Goal: Book appointment/travel/reservation

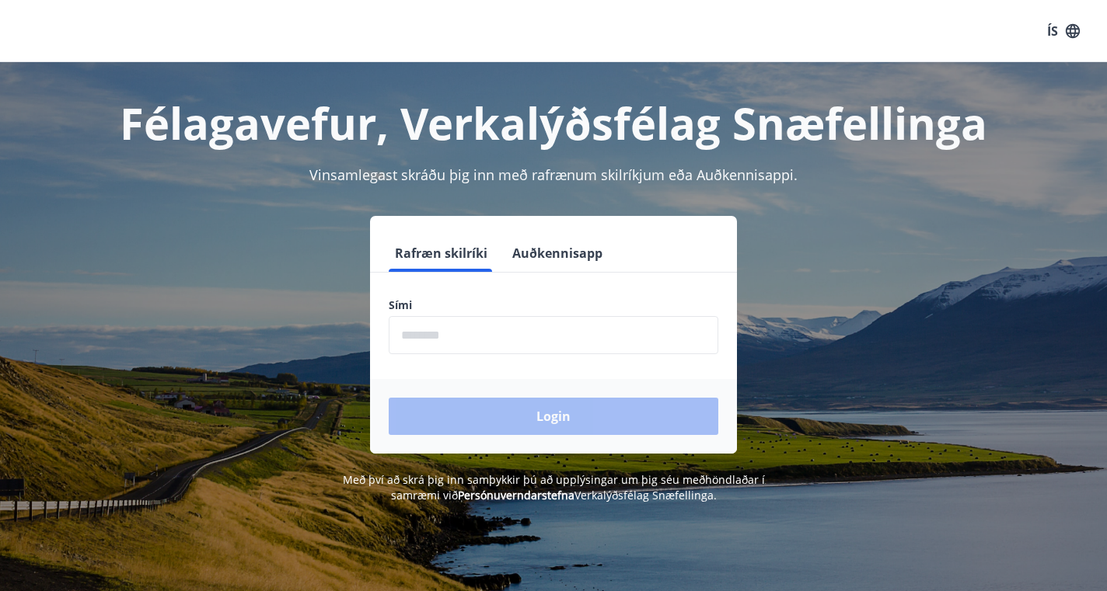
click at [500, 349] on input "phone" at bounding box center [554, 335] width 330 height 38
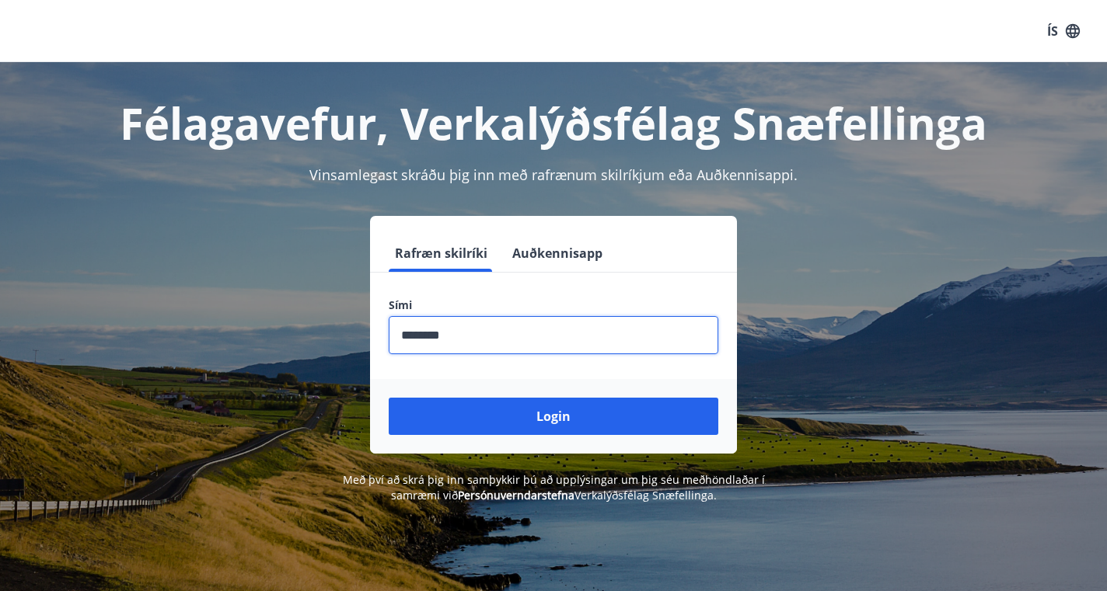
type input "********"
click at [553, 417] on button "Login" at bounding box center [554, 416] width 330 height 37
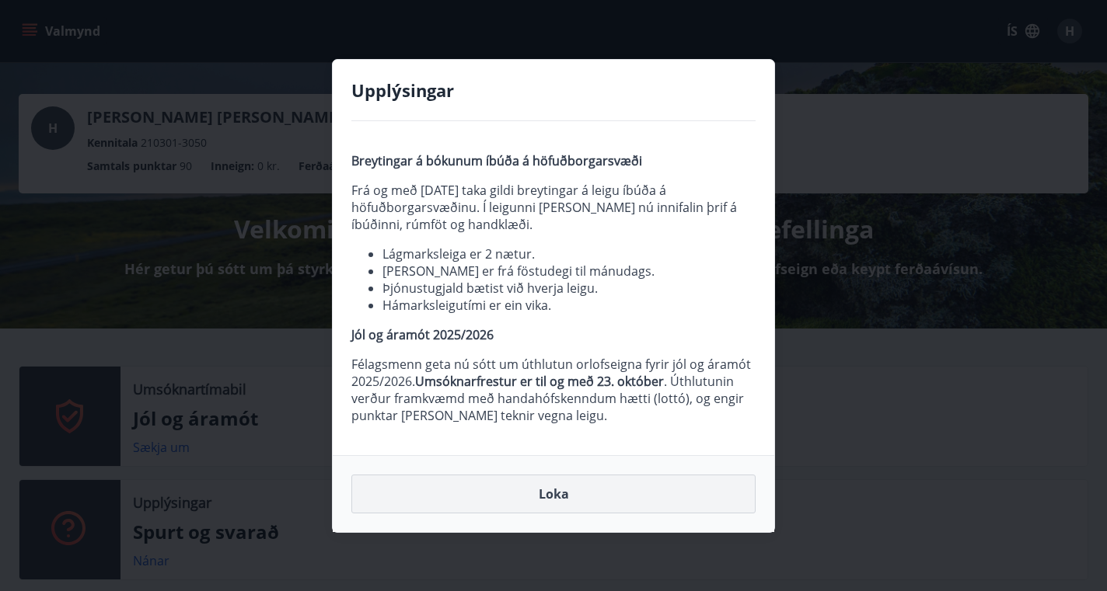
click at [526, 497] on button "Loka" at bounding box center [553, 494] width 404 height 39
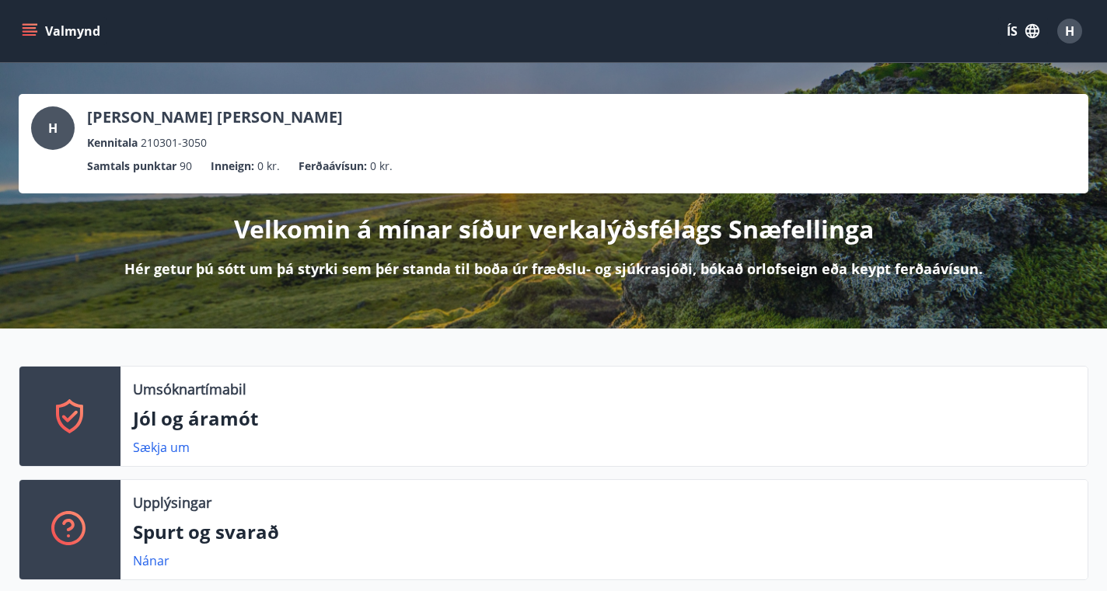
click at [219, 124] on p "[PERSON_NAME] [PERSON_NAME]" at bounding box center [215, 117] width 256 height 22
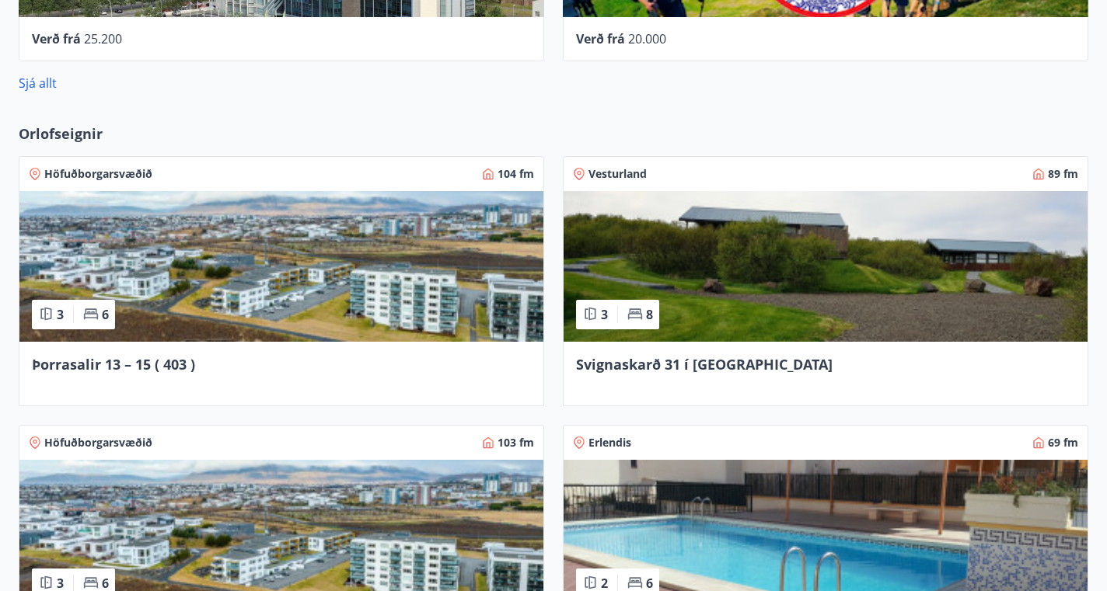
scroll to position [1013, 0]
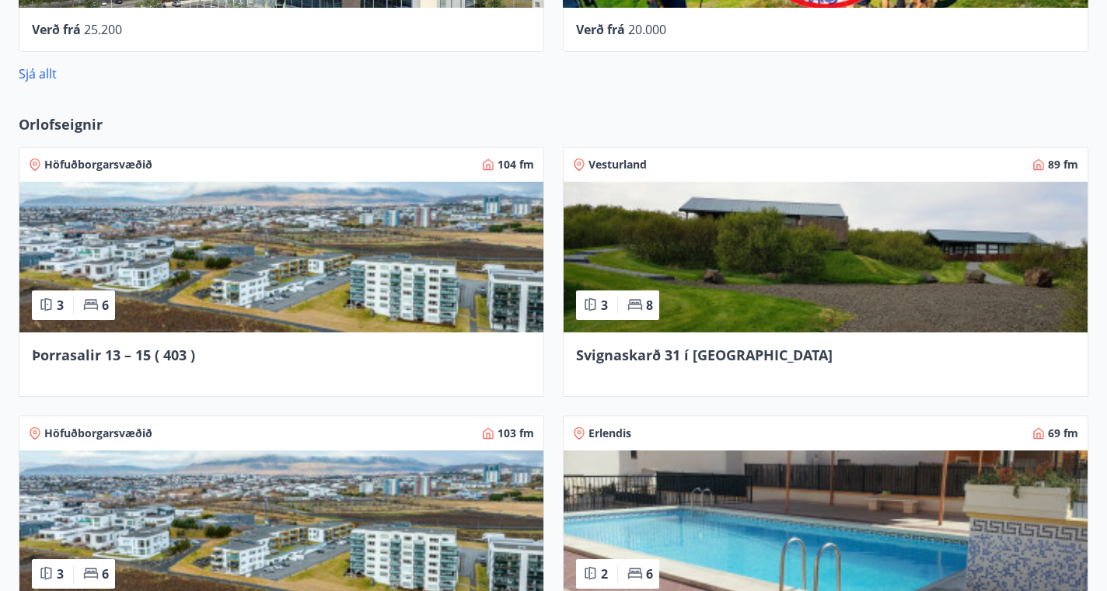
click at [302, 336] on div "Þorrasalir 13 – 15 ( 403 )" at bounding box center [281, 365] width 524 height 64
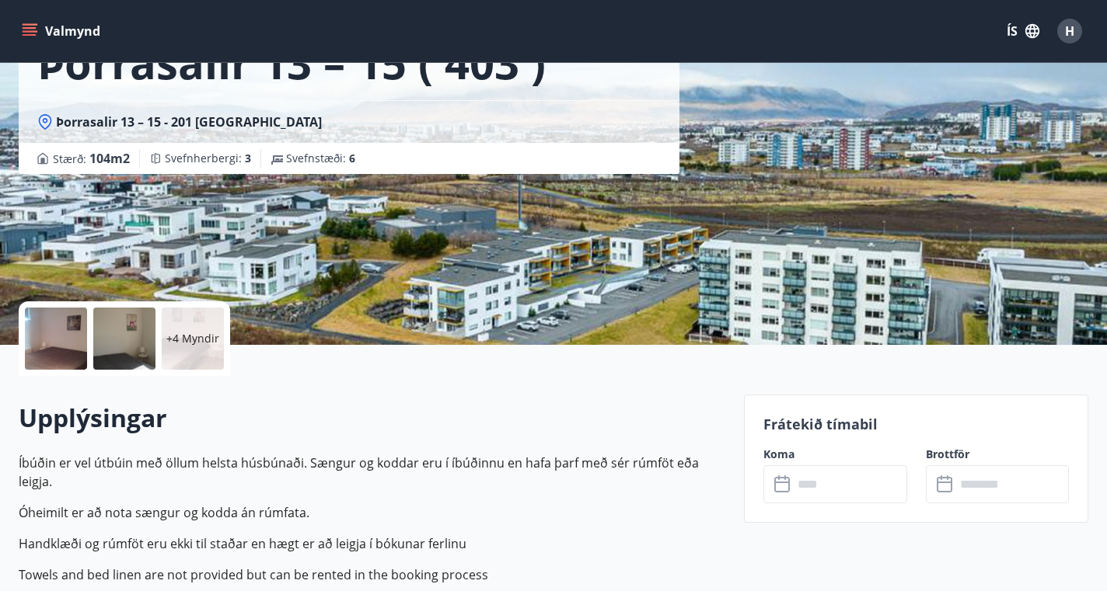
scroll to position [123, 0]
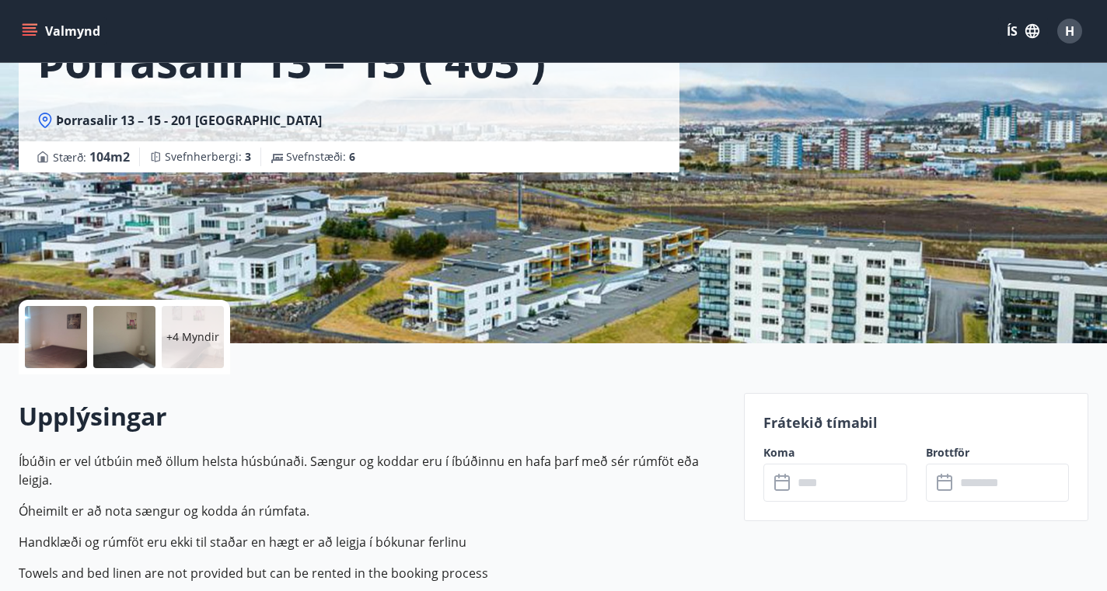
click at [846, 493] on input "text" at bounding box center [849, 483] width 113 height 38
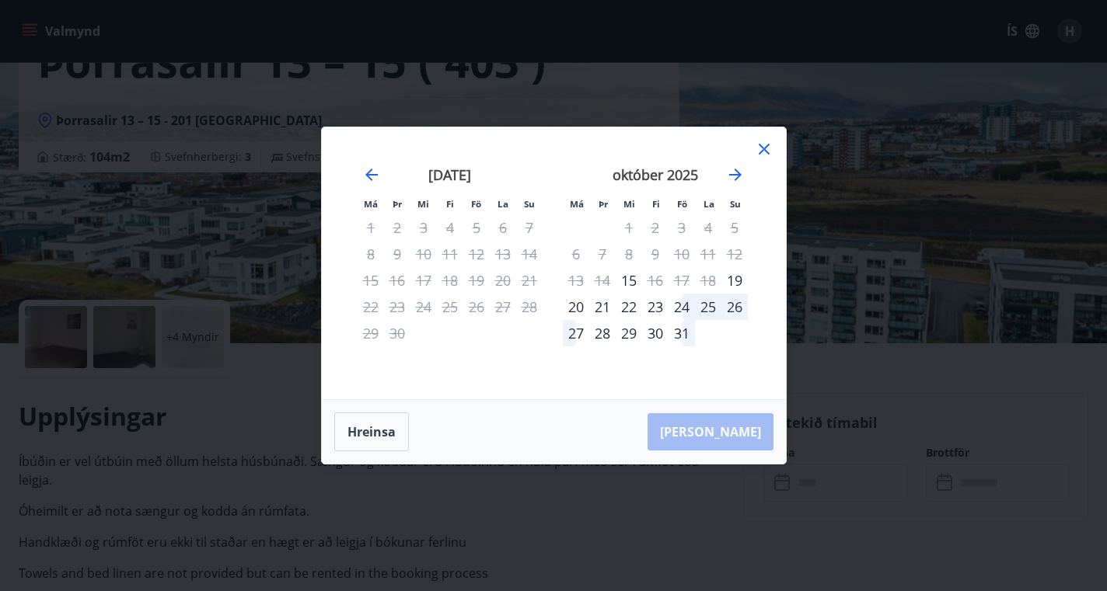
click at [688, 305] on div "24" at bounding box center [681, 307] width 26 height 26
click at [570, 337] on div "27" at bounding box center [576, 333] width 26 height 26
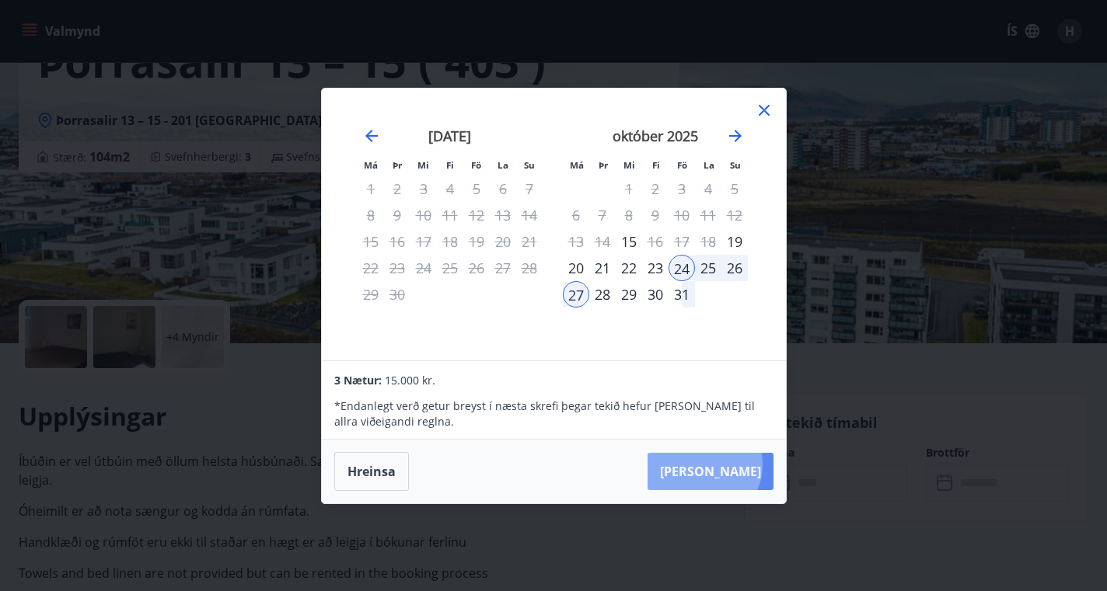
click at [751, 465] on button "[PERSON_NAME]" at bounding box center [710, 471] width 126 height 37
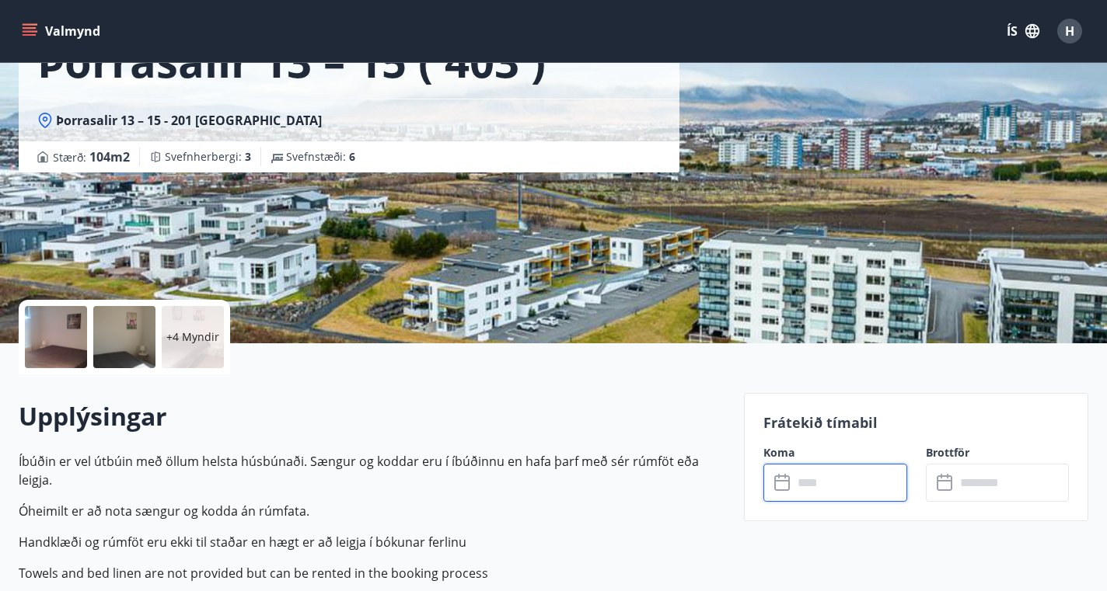
type input "******"
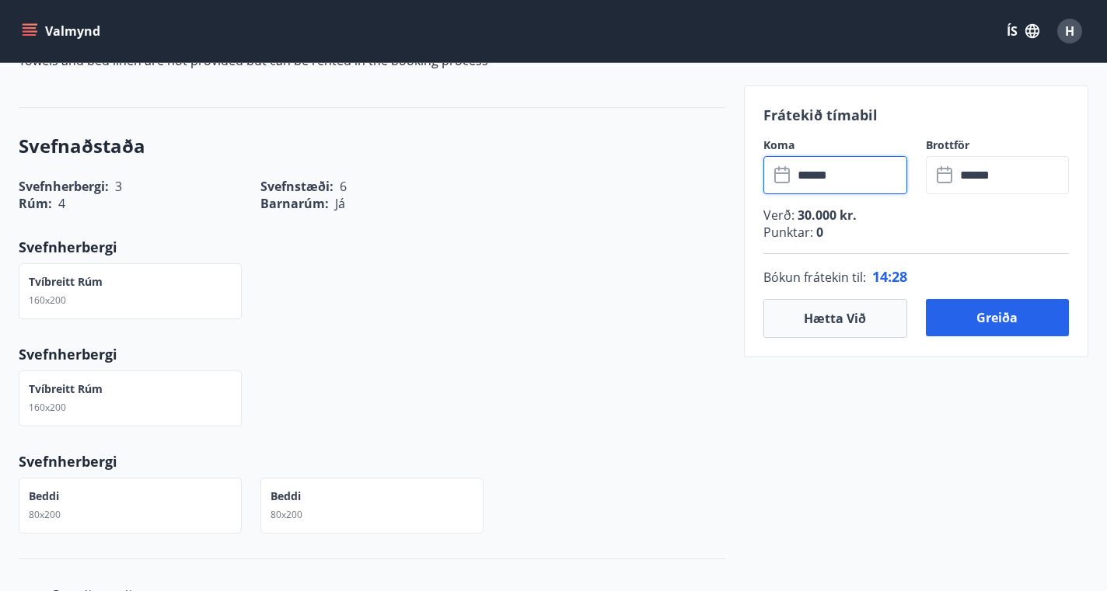
scroll to position [644, 0]
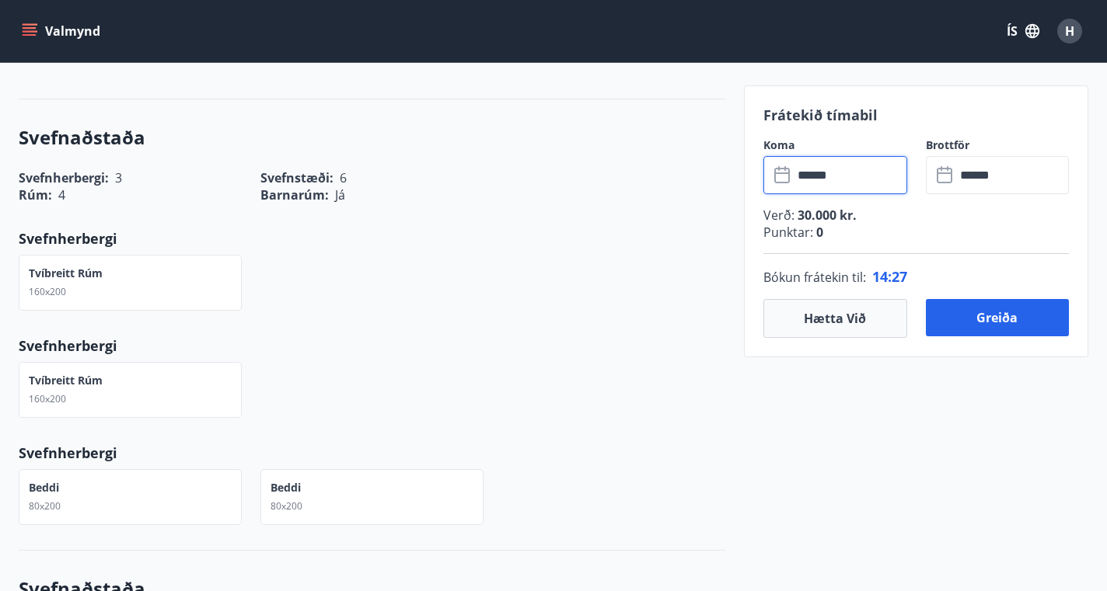
click at [860, 160] on input "******" at bounding box center [849, 175] width 113 height 38
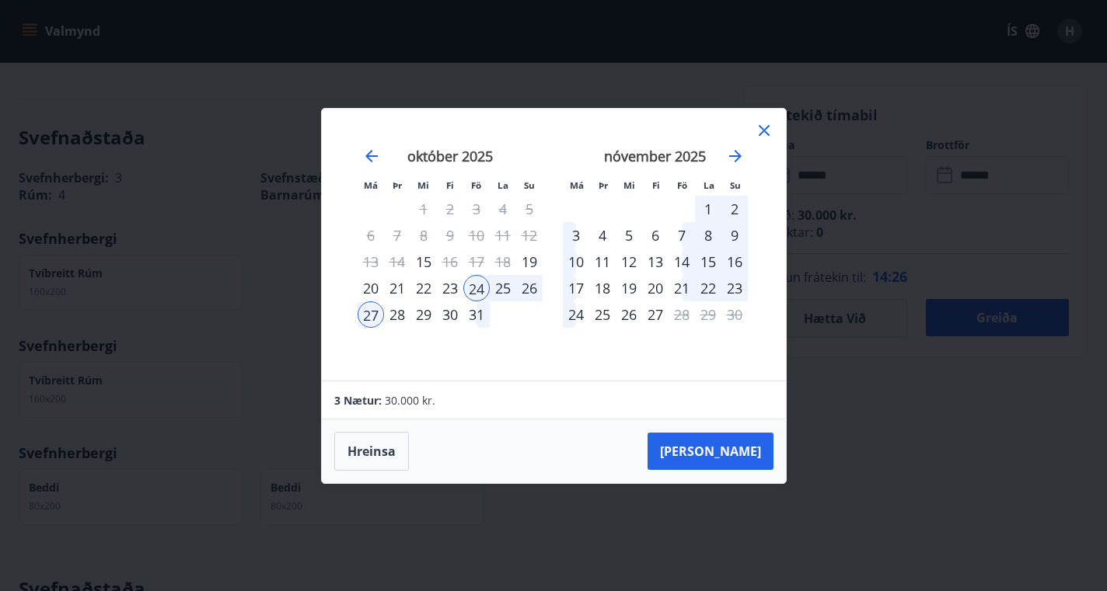
drag, startPoint x: 864, startPoint y: 173, endPoint x: 727, endPoint y: 257, distance: 161.1
click at [864, 173] on div "Má Þr Mi Fi Fö La Su Má Þr Mi Fi Fö La Su [DATE] 1 2 3 4 5 6 7 8 9 10 11 12 13 …" at bounding box center [553, 295] width 1107 height 591
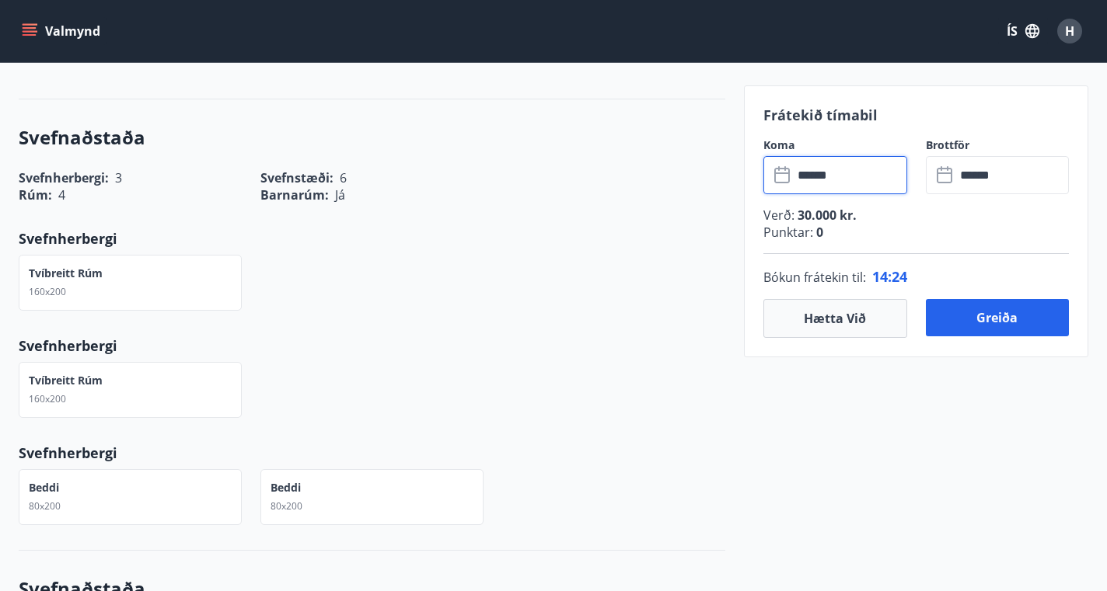
click at [826, 172] on input "******" at bounding box center [849, 175] width 113 height 38
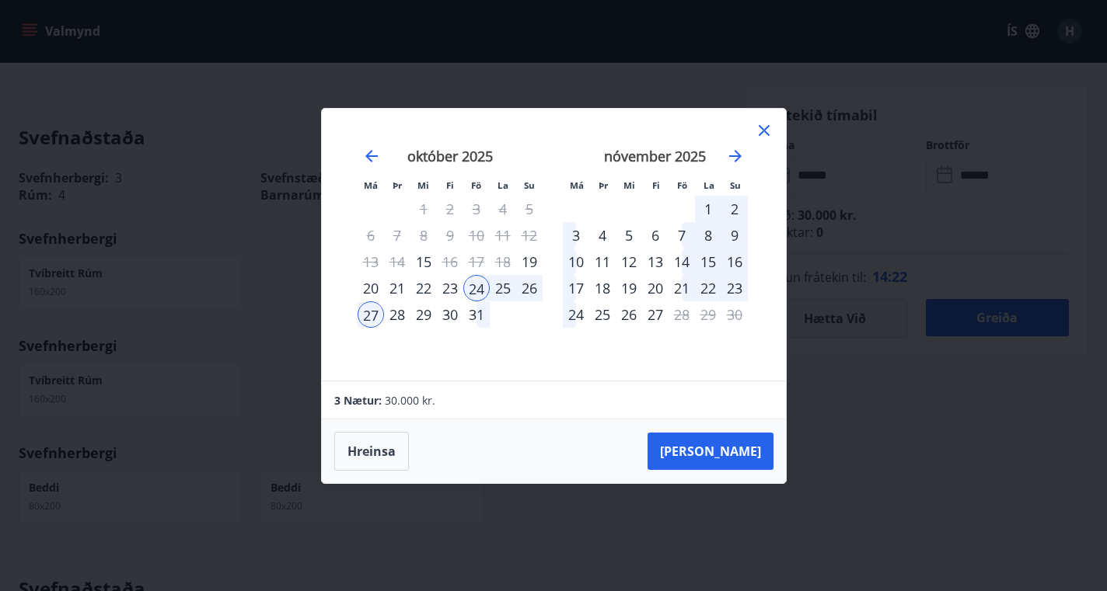
click at [477, 293] on div "24" at bounding box center [476, 288] width 26 height 26
click at [371, 312] on div "27" at bounding box center [371, 315] width 26 height 26
click at [684, 267] on div "14" at bounding box center [681, 262] width 26 height 26
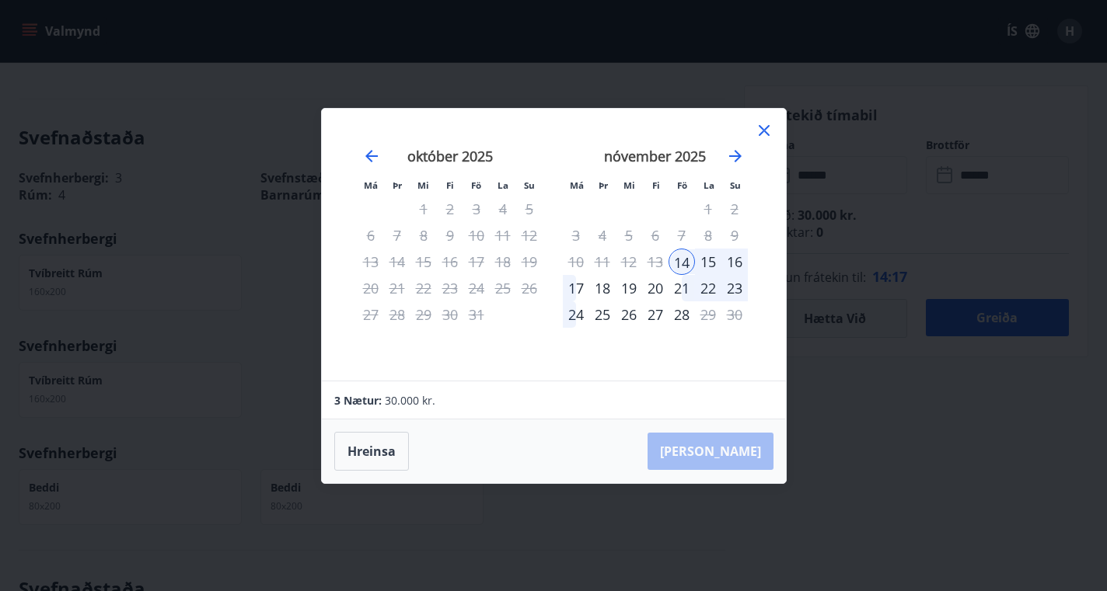
click at [570, 290] on div "17" at bounding box center [576, 288] width 26 height 26
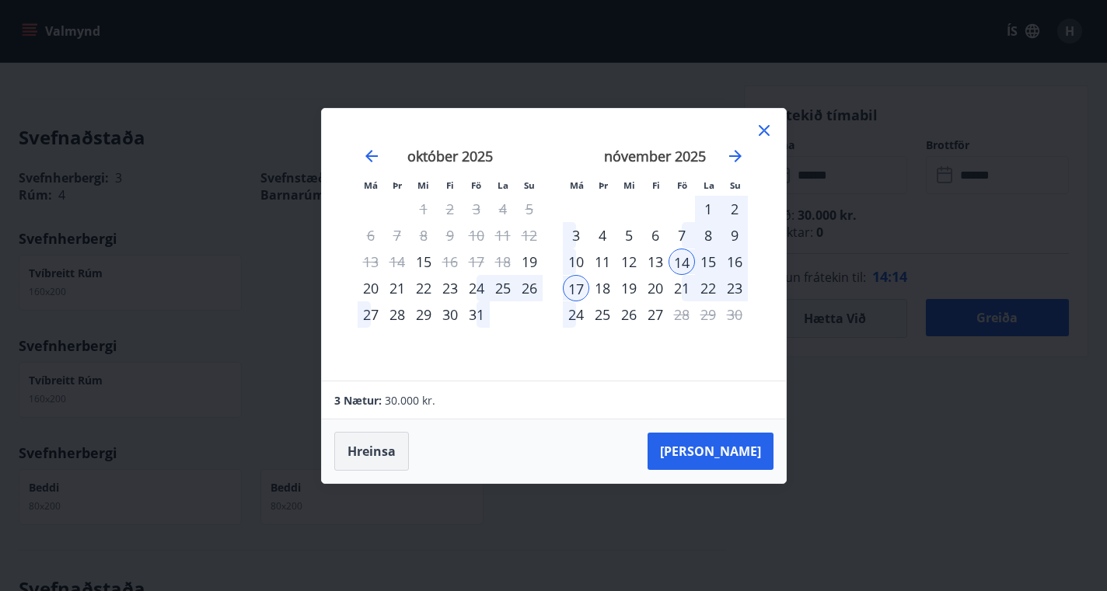
click at [371, 459] on button "Hreinsa" at bounding box center [371, 451] width 75 height 39
click at [766, 134] on icon at bounding box center [764, 130] width 19 height 19
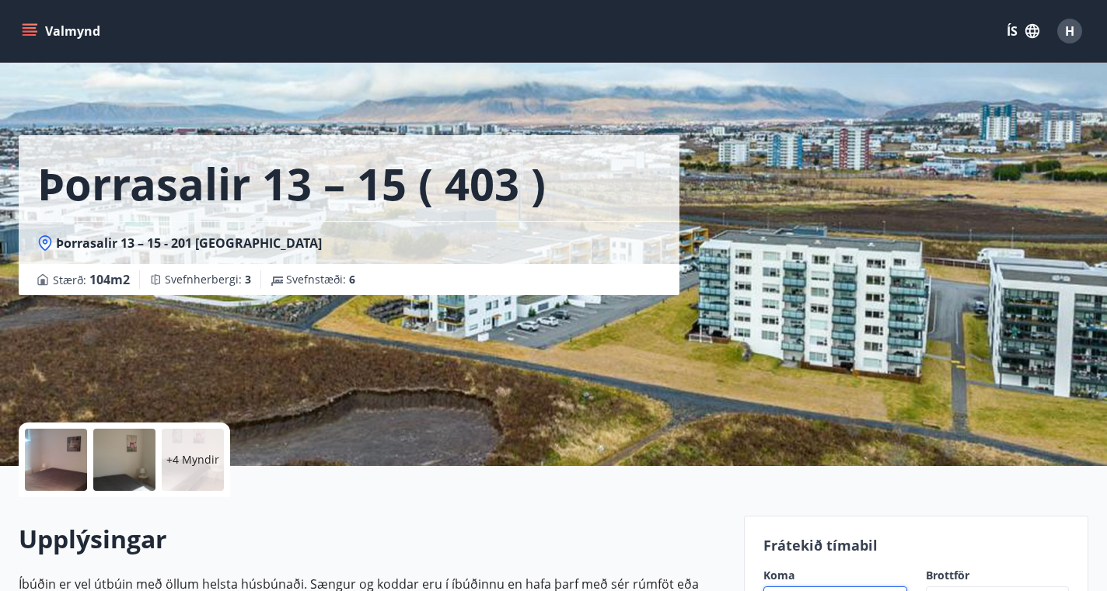
scroll to position [0, 0]
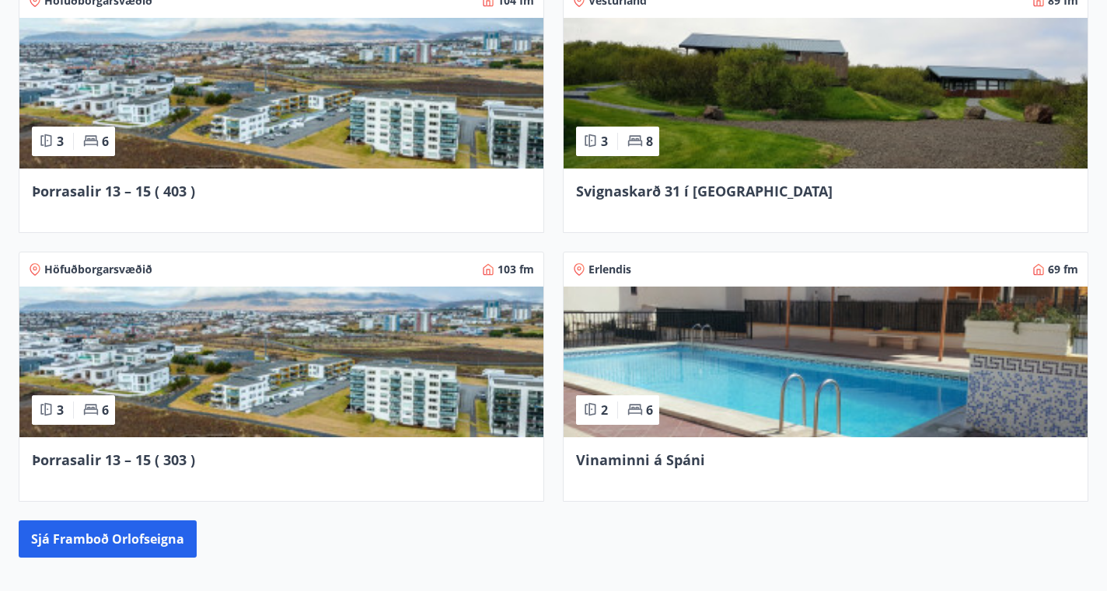
scroll to position [1376, 0]
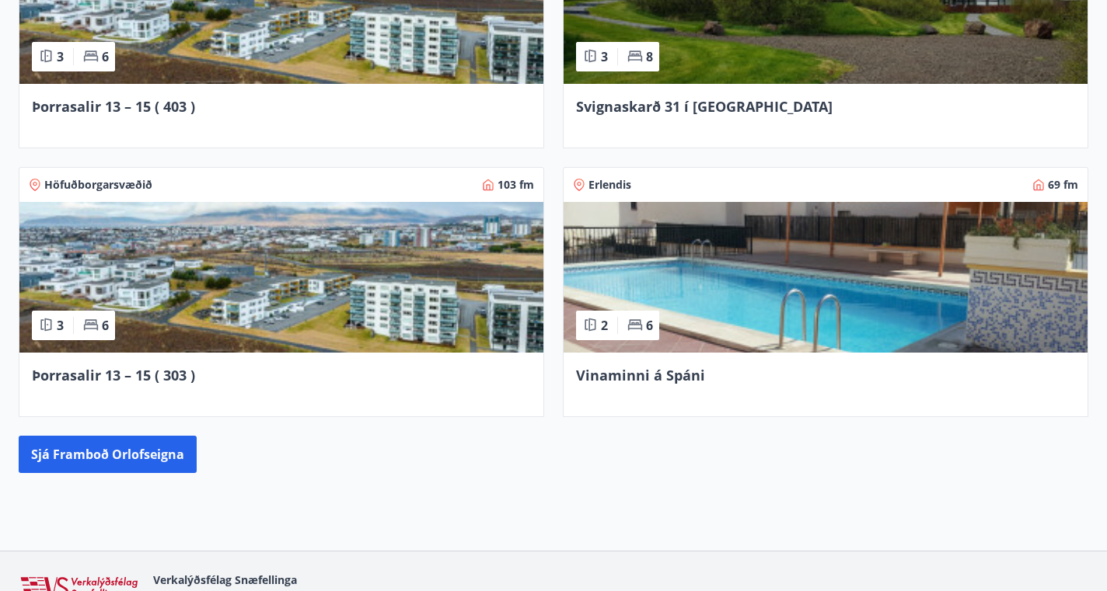
click at [152, 381] on span "Þorrasalir 13 – 15 ( 303 )" at bounding box center [113, 375] width 163 height 19
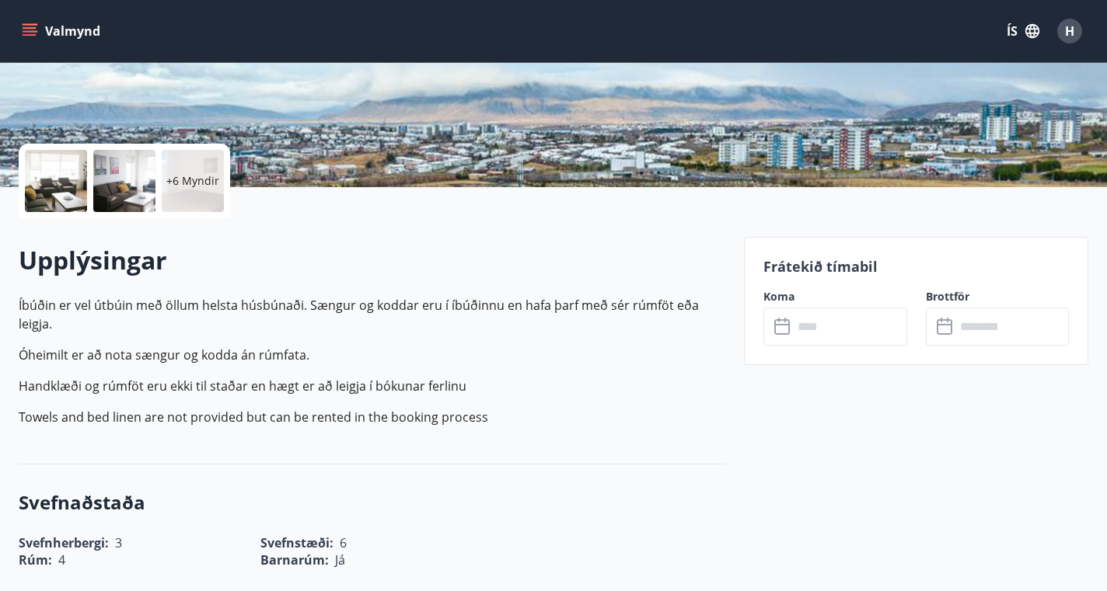
scroll to position [291, 0]
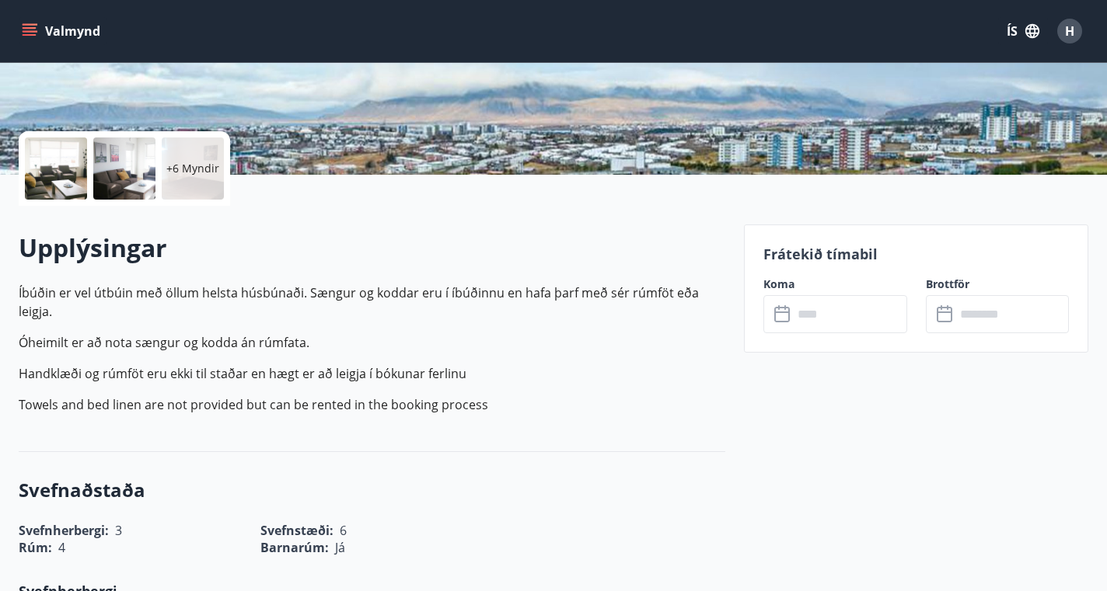
click at [846, 306] on input "text" at bounding box center [849, 314] width 113 height 38
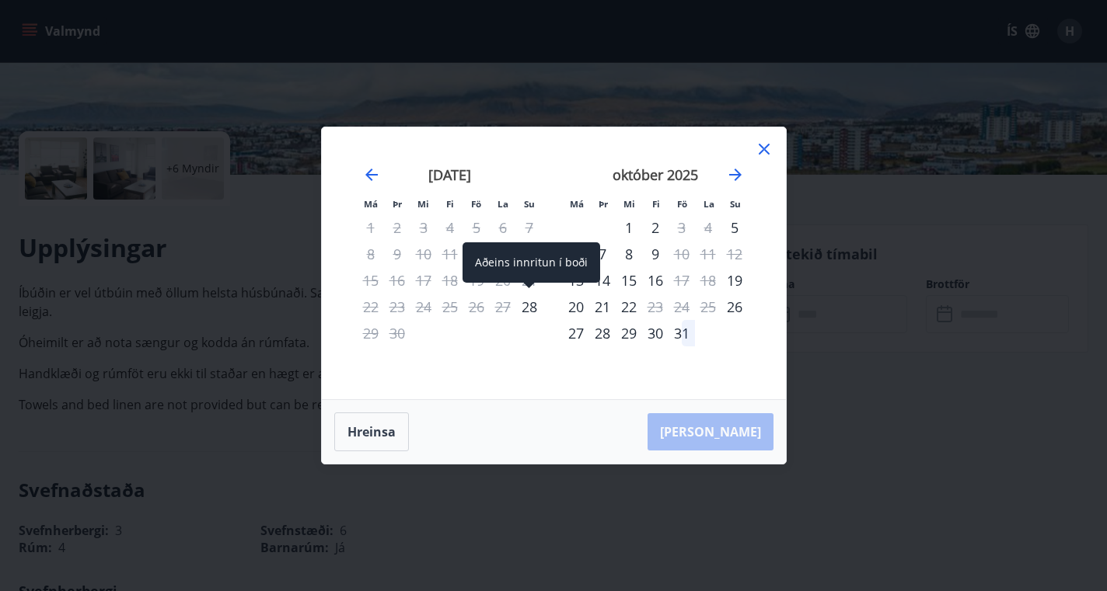
click at [532, 315] on div "28" at bounding box center [529, 307] width 26 height 26
click at [522, 307] on div "28" at bounding box center [529, 307] width 26 height 26
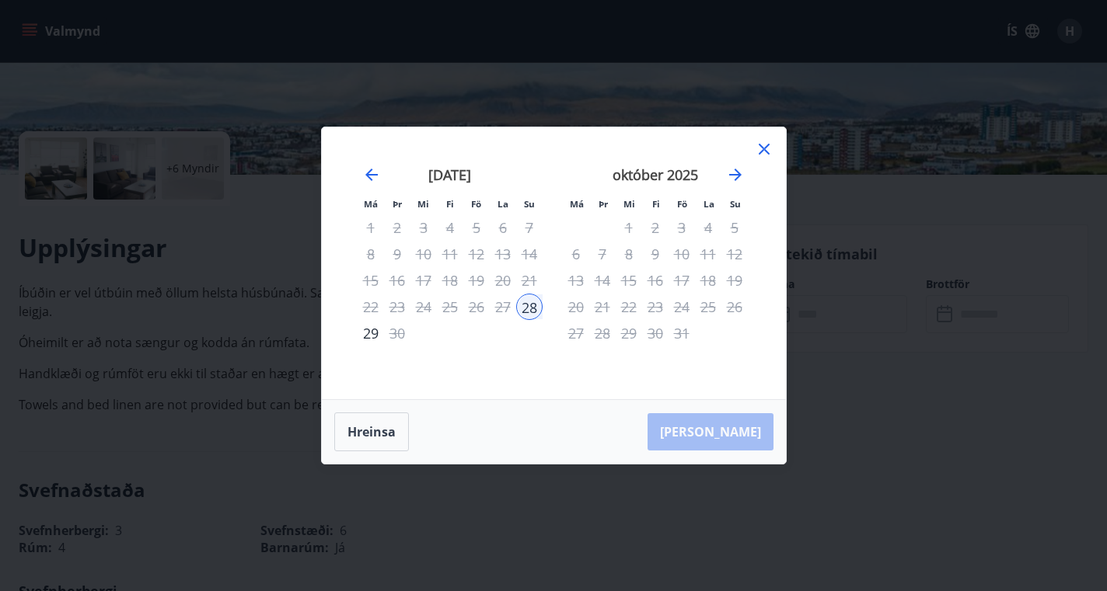
click at [707, 332] on td "Calendar" at bounding box center [708, 333] width 26 height 26
click at [620, 300] on div "22" at bounding box center [629, 307] width 26 height 26
click at [525, 312] on div "28" at bounding box center [529, 307] width 26 height 26
click at [638, 331] on div "29" at bounding box center [629, 333] width 26 height 26
click at [526, 311] on div "28" at bounding box center [529, 307] width 26 height 26
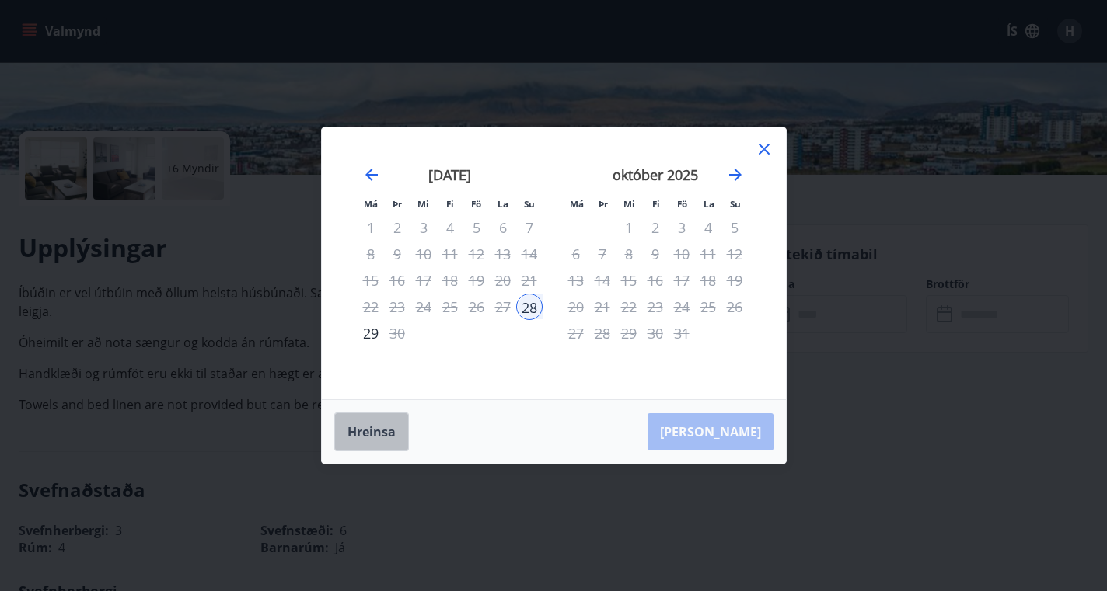
click at [386, 431] on button "Hreinsa" at bounding box center [371, 432] width 75 height 39
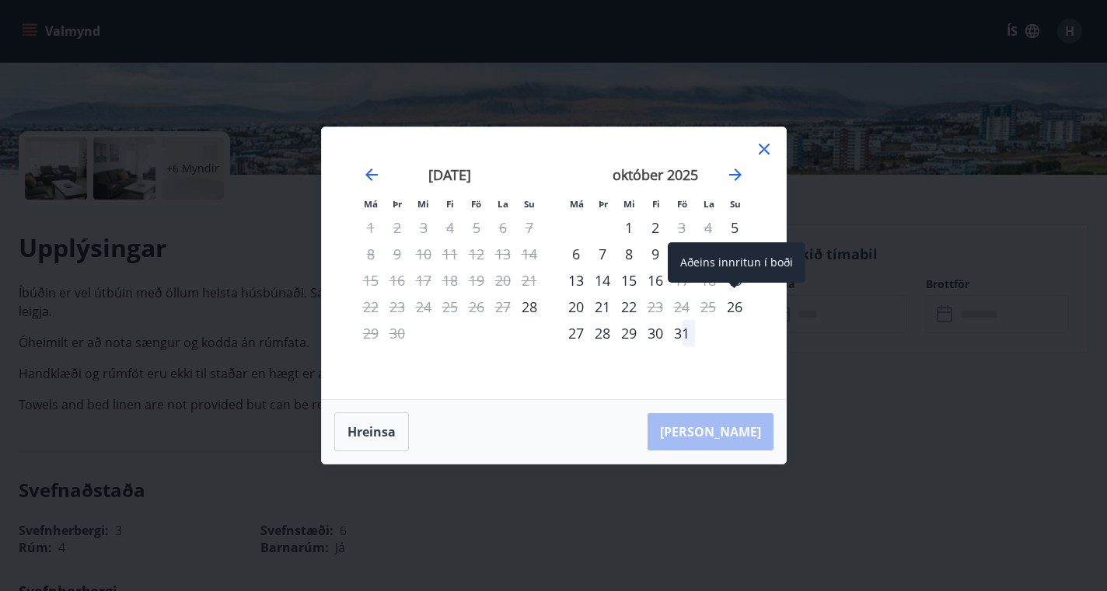
click at [736, 306] on div "26" at bounding box center [734, 307] width 26 height 26
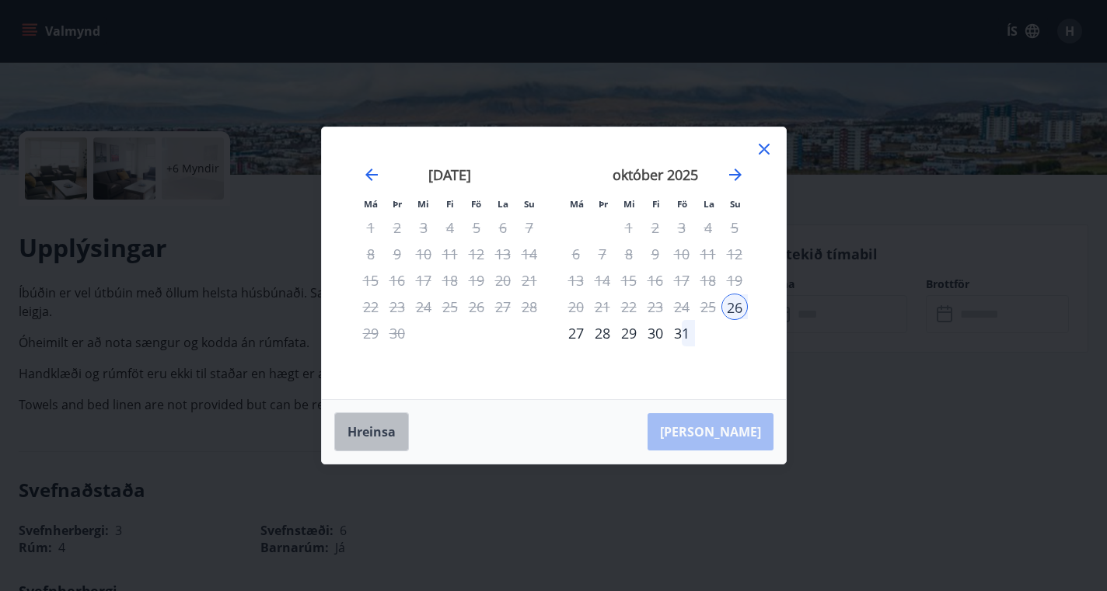
click at [400, 424] on button "Hreinsa" at bounding box center [371, 432] width 75 height 39
click at [727, 180] on icon "Move forward to switch to the next month." at bounding box center [735, 175] width 19 height 19
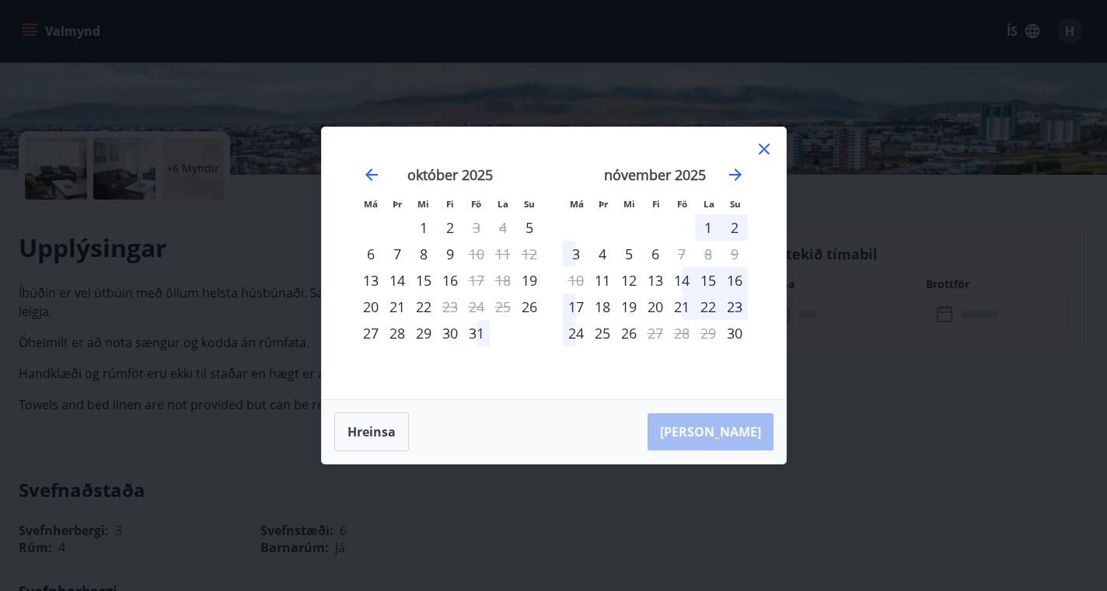
click at [683, 287] on div "14" at bounding box center [681, 280] width 26 height 26
click at [574, 311] on div "17" at bounding box center [576, 307] width 26 height 26
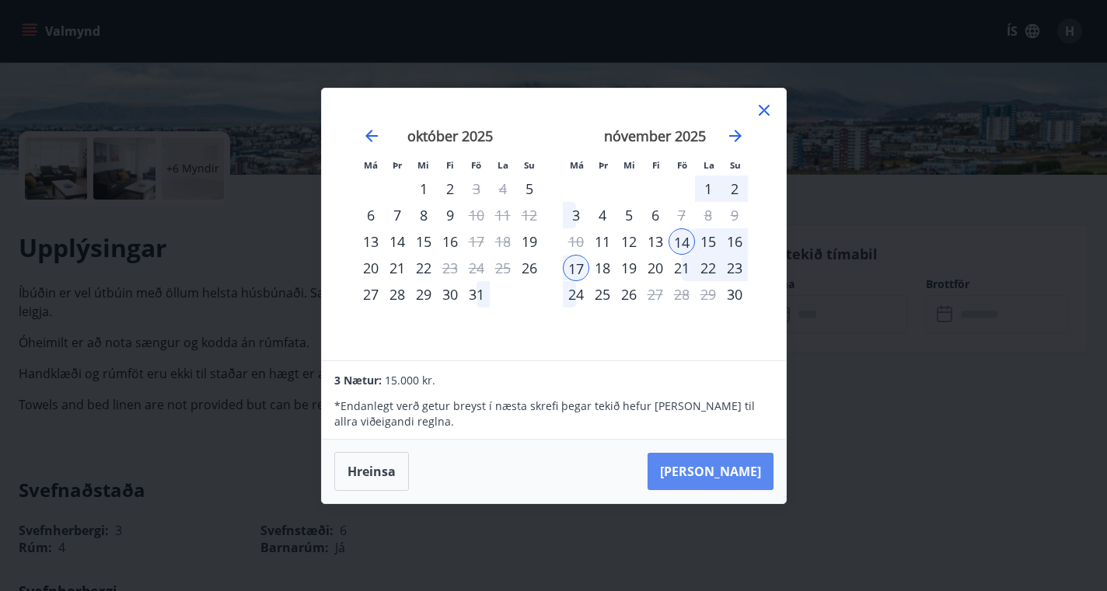
click at [748, 476] on button "Taka Frá" at bounding box center [710, 471] width 126 height 37
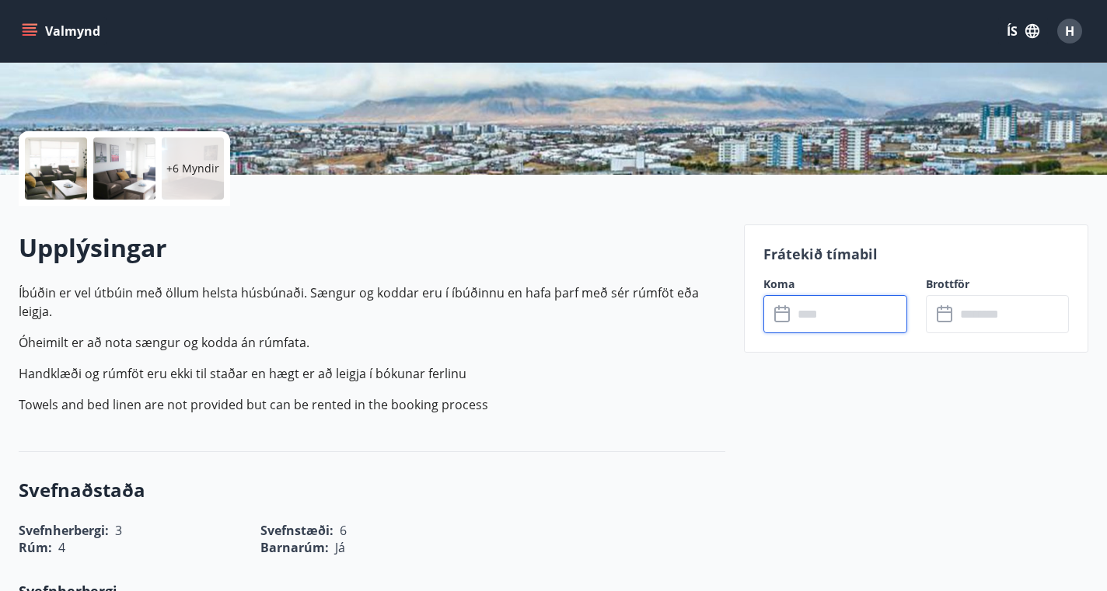
type input "******"
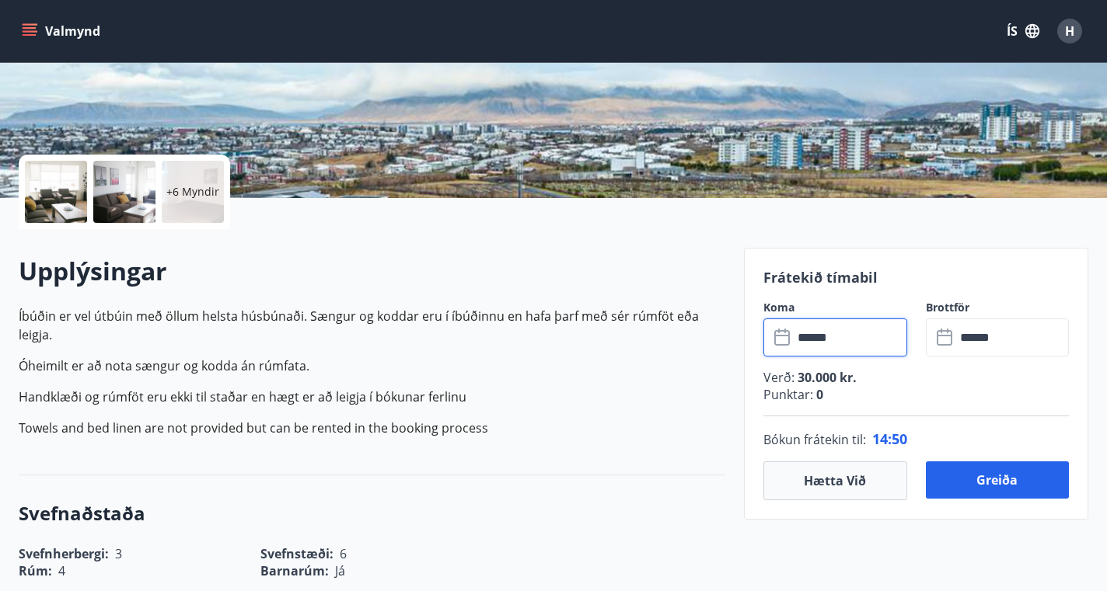
scroll to position [270, 0]
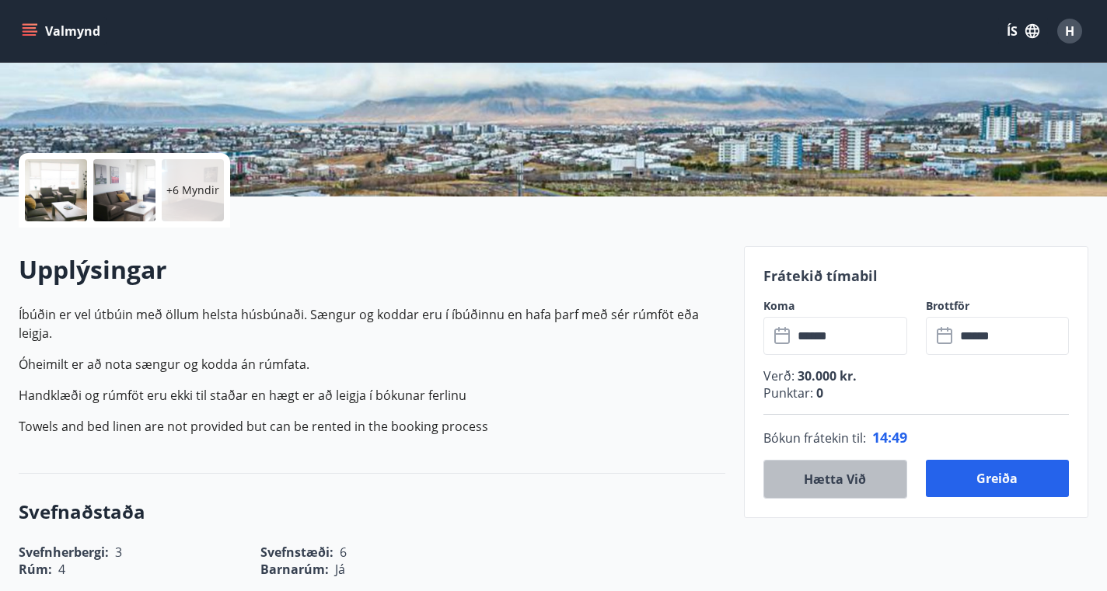
click at [820, 480] on button "Hætta við" at bounding box center [834, 479] width 143 height 39
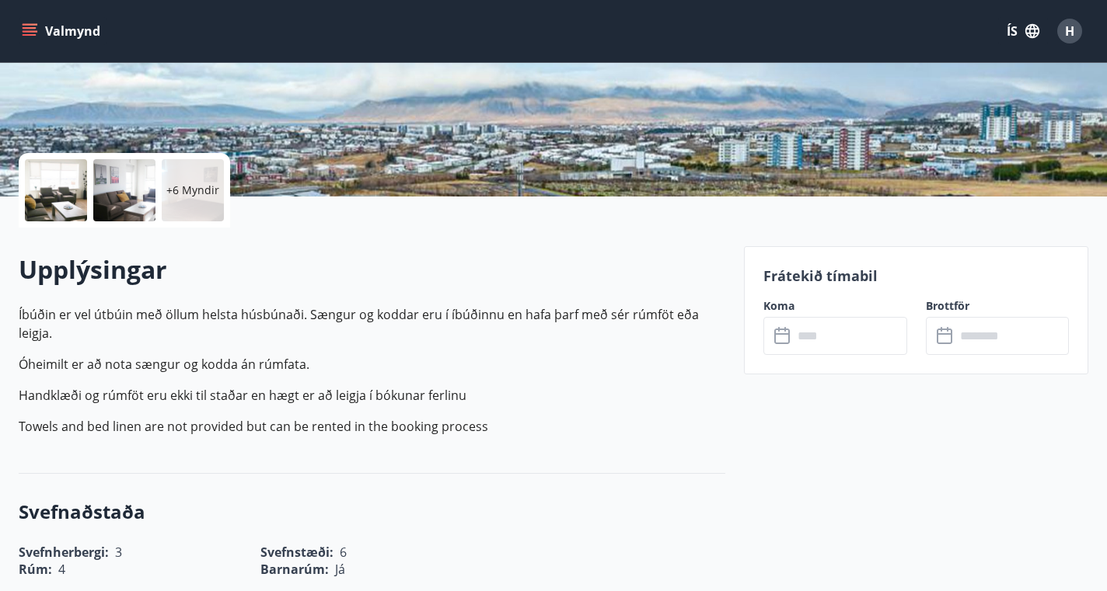
click at [22, 32] on icon "menu" at bounding box center [30, 31] width 16 height 16
